Goal: Task Accomplishment & Management: Manage account settings

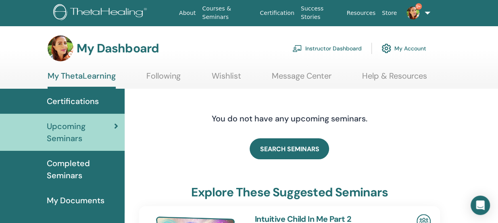
click at [338, 48] on link "Instructor Dashboard" at bounding box center [326, 49] width 69 height 18
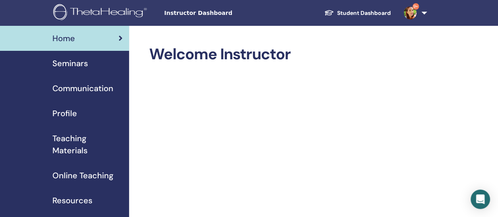
click at [64, 66] on span "Seminars" at bounding box center [69, 63] width 35 height 12
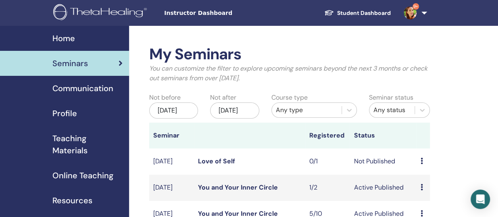
click at [213, 165] on link "Love of Self" at bounding box center [216, 161] width 37 height 8
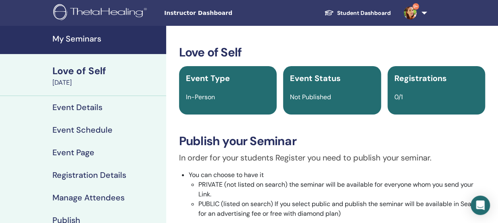
click at [79, 130] on h4 "Event Schedule" at bounding box center [82, 130] width 60 height 10
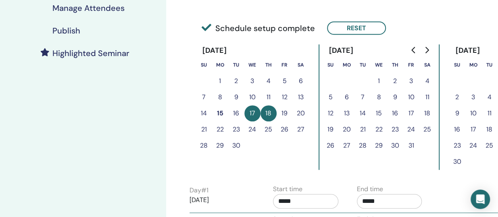
scroll to position [379, 0]
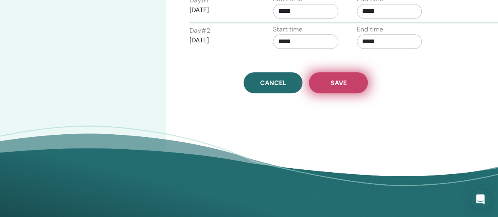
click at [326, 83] on button "Save" at bounding box center [338, 82] width 59 height 21
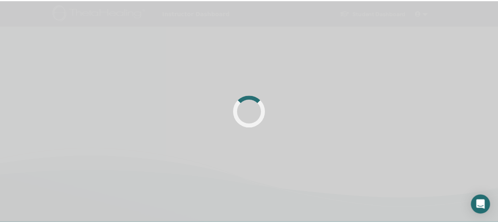
scroll to position [192, 0]
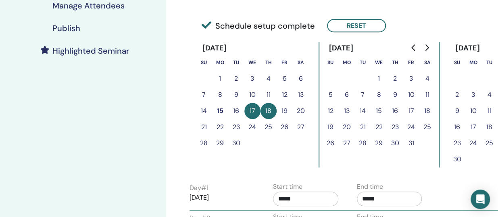
click at [75, 5] on h4 "Manage Attendees" at bounding box center [88, 6] width 72 height 10
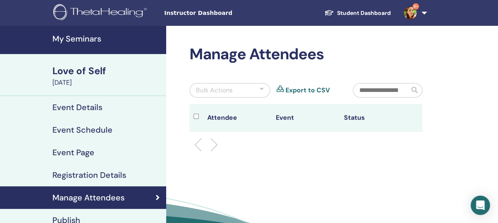
click at [66, 106] on h4 "Event Details" at bounding box center [77, 107] width 50 height 10
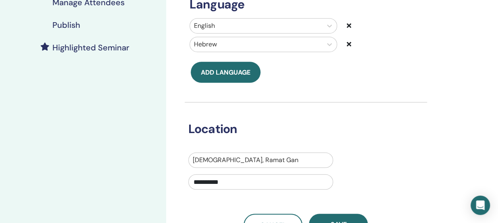
scroll to position [390, 0]
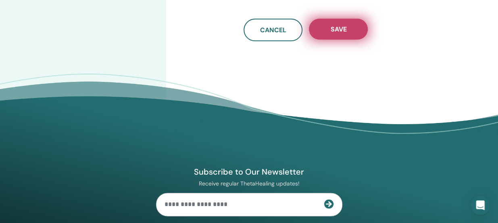
click at [338, 29] on span "Save" at bounding box center [338, 29] width 16 height 8
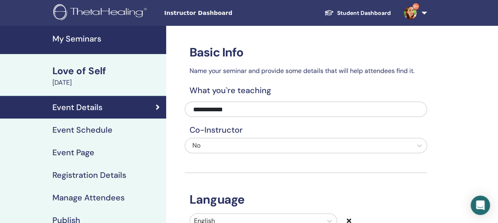
click at [78, 129] on h4 "Event Schedule" at bounding box center [82, 130] width 60 height 10
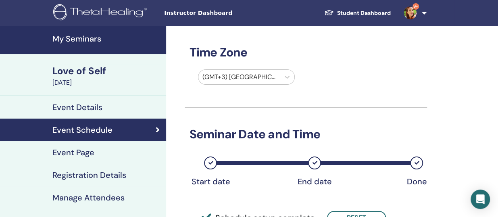
click at [73, 150] on h4 "Event Page" at bounding box center [73, 153] width 42 height 10
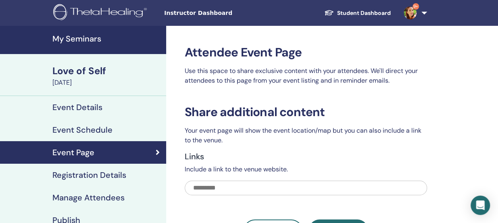
click at [66, 179] on h4 "Registration Details" at bounding box center [89, 175] width 74 height 10
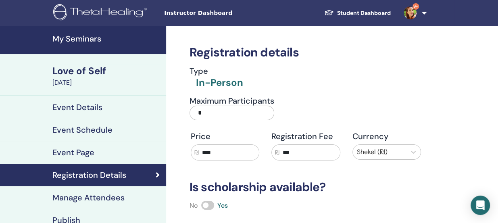
click at [216, 112] on input "*" at bounding box center [231, 113] width 85 height 15
type input "*"
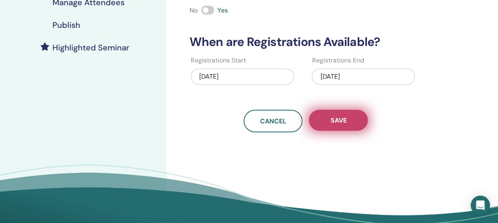
type input "**"
click at [321, 126] on button "Save" at bounding box center [338, 120] width 59 height 21
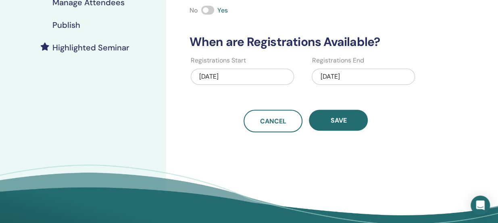
scroll to position [0, 0]
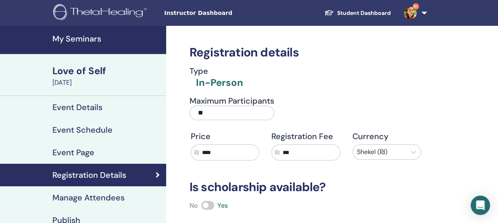
click at [77, 151] on h4 "Event Page" at bounding box center [73, 153] width 42 height 10
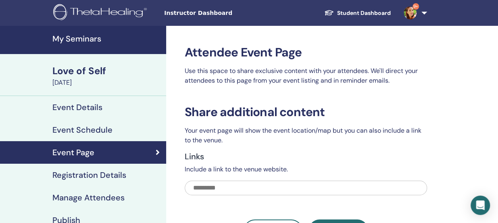
click at [69, 217] on h4 "Publish" at bounding box center [66, 220] width 28 height 10
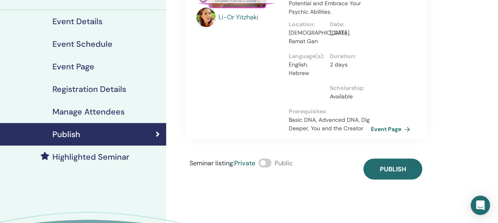
scroll to position [91, 0]
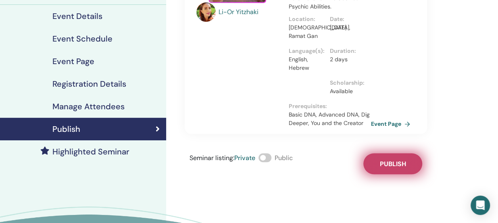
click at [370, 160] on button "Publish" at bounding box center [392, 163] width 59 height 21
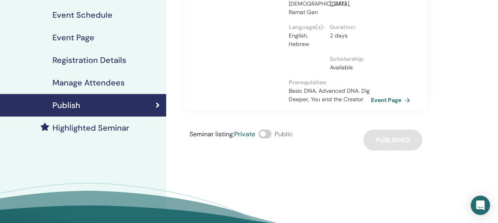
scroll to position [98, 0]
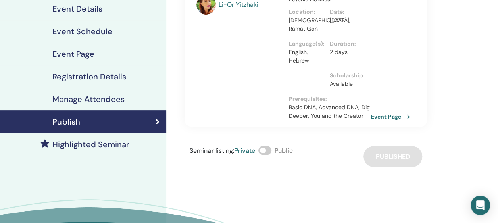
click at [75, 32] on h4 "Event Schedule" at bounding box center [82, 32] width 60 height 10
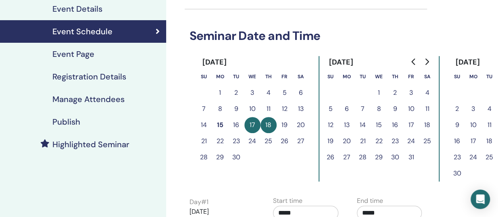
click at [73, 46] on link "Event Page" at bounding box center [83, 54] width 166 height 23
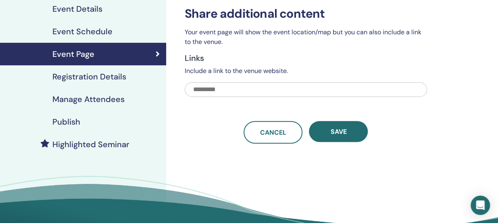
click at [66, 80] on h4 "Registration Details" at bounding box center [89, 77] width 74 height 10
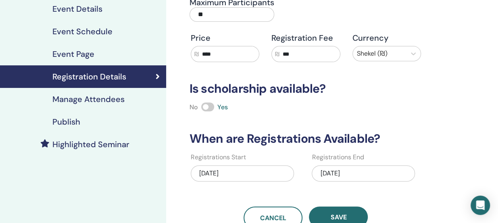
click at [63, 104] on h4 "Manage Attendees" at bounding box center [88, 99] width 72 height 10
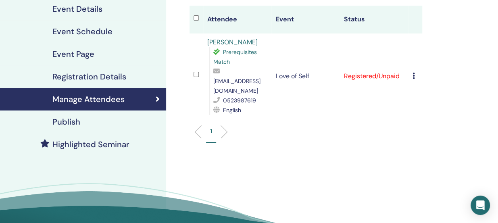
click at [71, 29] on h4 "Event Schedule" at bounding box center [82, 32] width 60 height 10
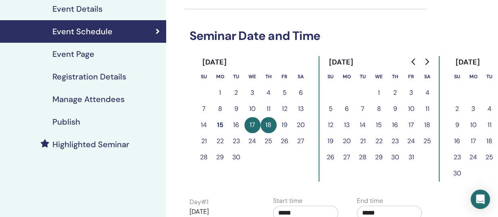
click at [69, 8] on h4 "Event Details" at bounding box center [77, 9] width 50 height 10
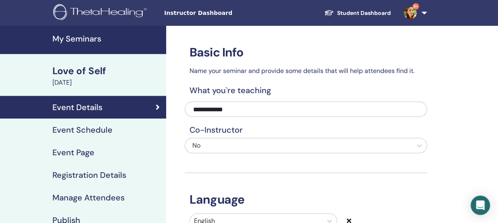
click at [65, 41] on h4 "My Seminars" at bounding box center [106, 39] width 109 height 10
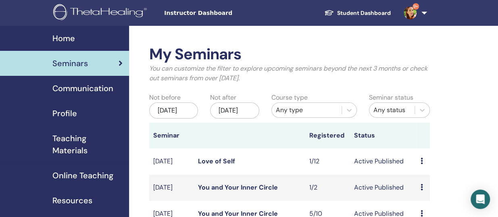
click at [65, 141] on span "Teaching Materials" at bounding box center [87, 144] width 70 height 24
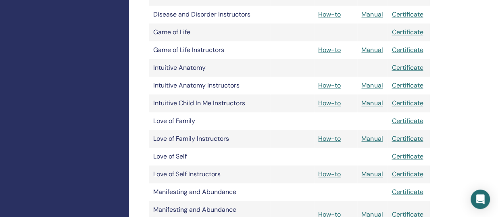
scroll to position [444, 0]
